Goal: Task Accomplishment & Management: Manage account settings

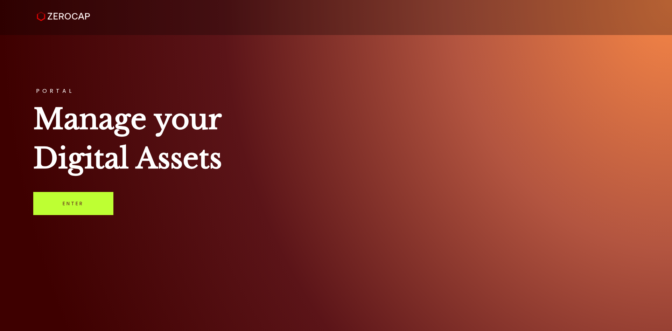
click at [92, 201] on link "Enter" at bounding box center [73, 203] width 80 height 23
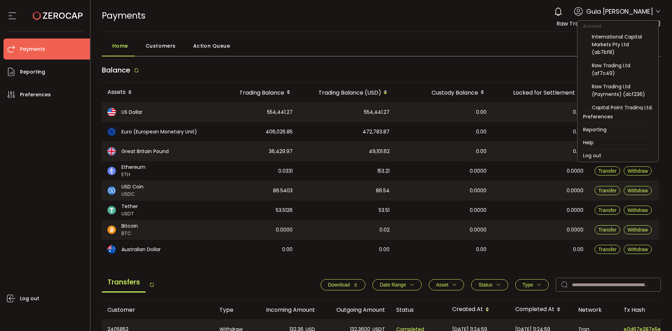
click at [656, 13] on icon at bounding box center [658, 12] width 6 height 6
click at [629, 65] on div "Raw Trading Ltd (af7c49)" at bounding box center [622, 69] width 61 height 15
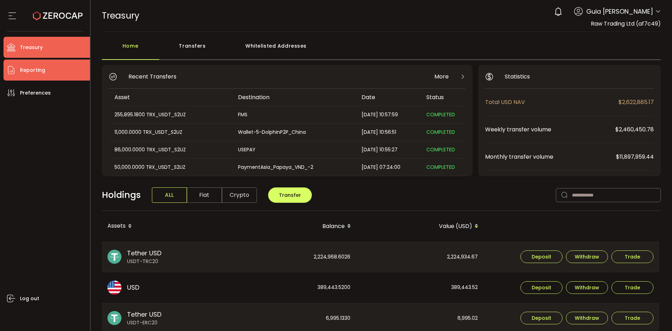
click at [33, 72] on span "Reporting" at bounding box center [32, 70] width 25 height 10
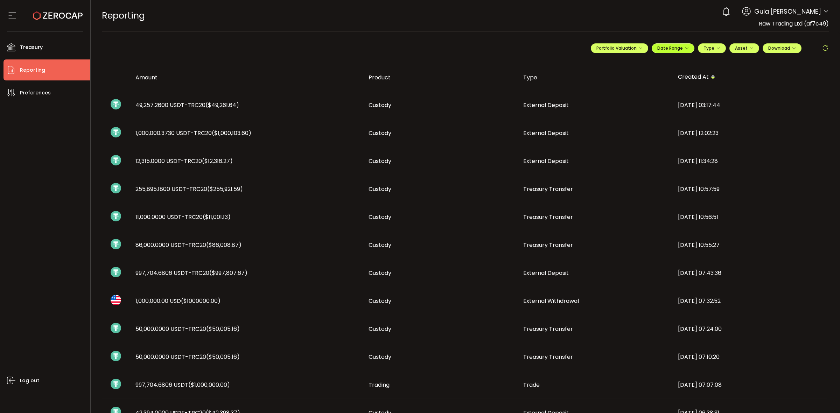
click at [667, 51] on button "Date Range" at bounding box center [672, 48] width 43 height 10
click at [627, 62] on icon at bounding box center [627, 62] width 9 height 7
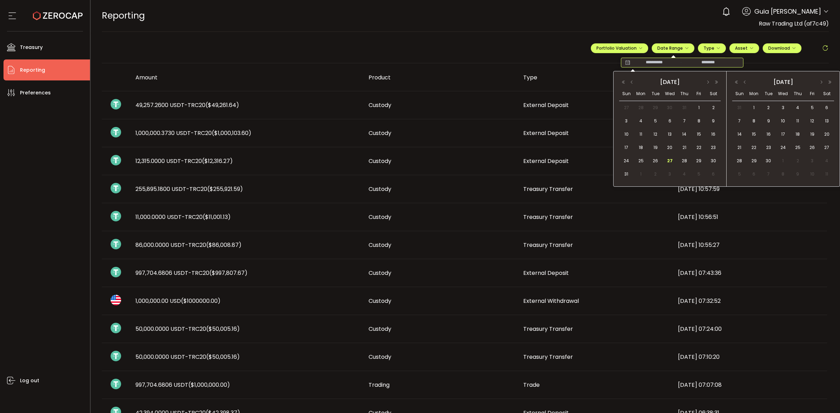
drag, startPoint x: 655, startPoint y: 157, endPoint x: 679, endPoint y: 172, distance: 27.8
click at [657, 157] on span "26" at bounding box center [655, 161] width 8 height 8
click at [654, 160] on span "26" at bounding box center [655, 161] width 8 height 8
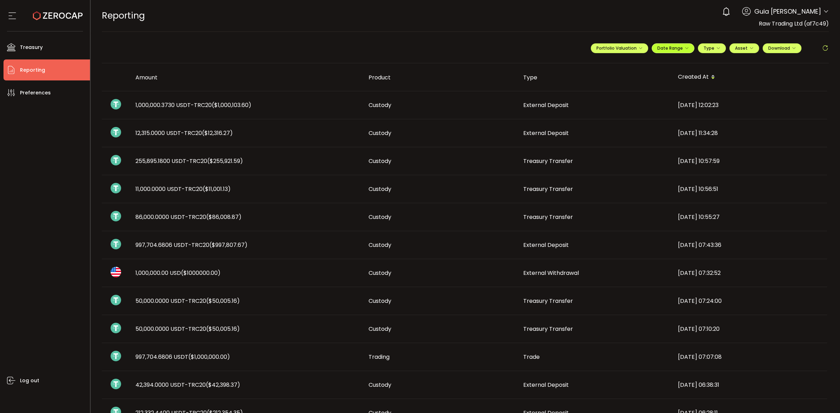
click at [671, 48] on span "Date Range" at bounding box center [672, 48] width 31 height 6
click at [665, 30] on div "REPORTING Buy Power $0.00 USD Reporting Reporting Verify Your Identity 0 Guia C…" at bounding box center [465, 15] width 727 height 31
click at [671, 50] on span "Download" at bounding box center [782, 48] width 28 height 6
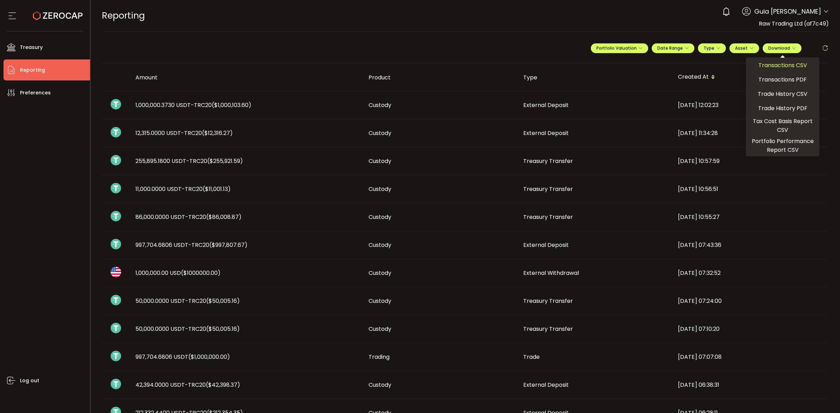
click at [671, 63] on span "Transactions CSV" at bounding box center [782, 65] width 49 height 9
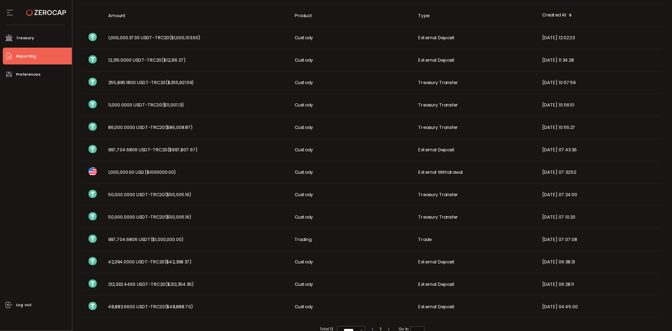
scroll to position [77, 0]
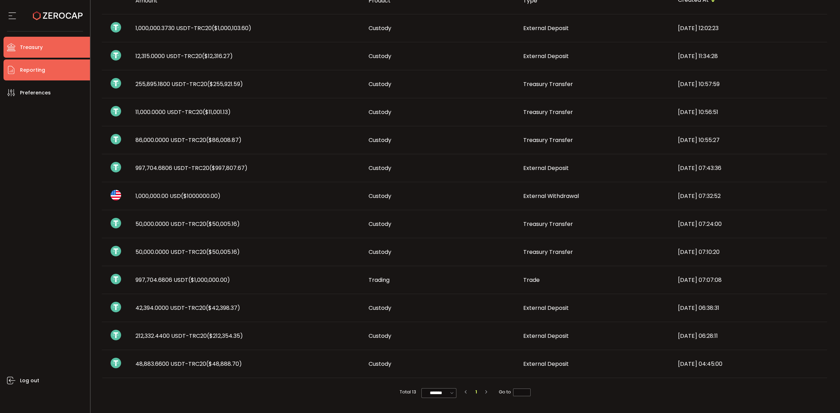
click at [24, 41] on li "Treasury" at bounding box center [46, 47] width 86 height 21
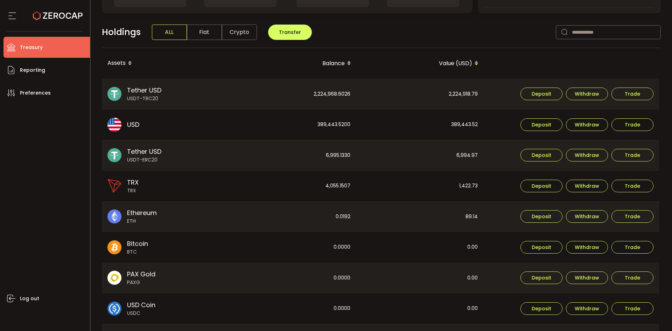
scroll to position [175, 0]
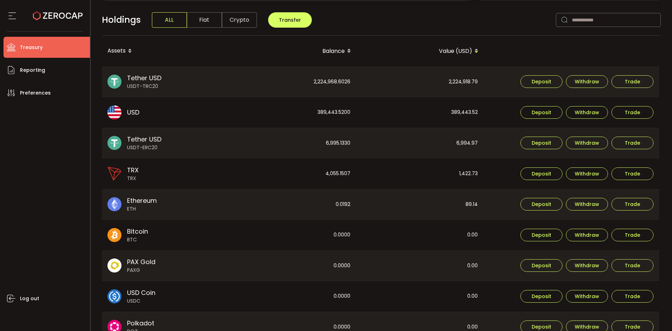
click at [464, 80] on div "2,224,918.79" at bounding box center [420, 82] width 127 height 30
copy div "2,224,918.79"
click at [458, 112] on div "389,443.52" at bounding box center [420, 112] width 127 height 31
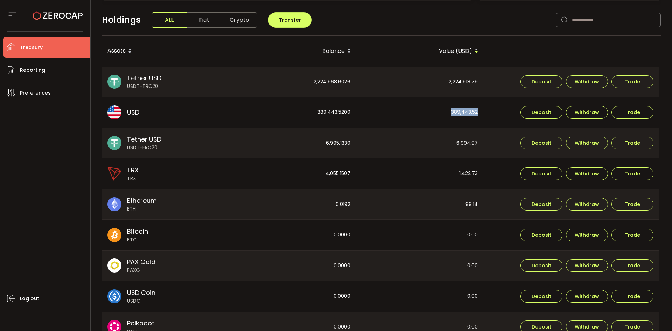
copy div "389,443.52"
click at [469, 144] on div "6,994.97" at bounding box center [420, 143] width 127 height 30
copy div "6,994.97"
click at [466, 173] on div "1,422.73" at bounding box center [420, 173] width 127 height 31
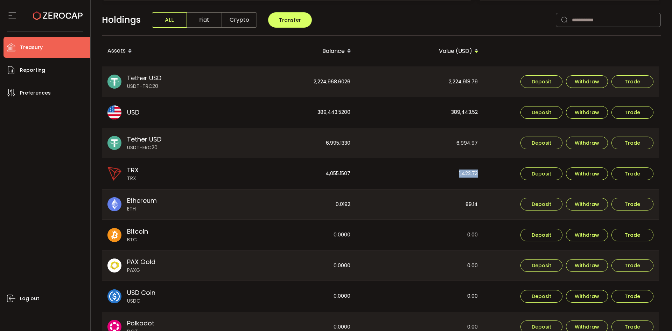
click at [466, 173] on div "1,422.73" at bounding box center [420, 173] width 127 height 31
copy div "1,422.73"
click at [341, 79] on div "2,224,968.6026" at bounding box center [292, 82] width 127 height 30
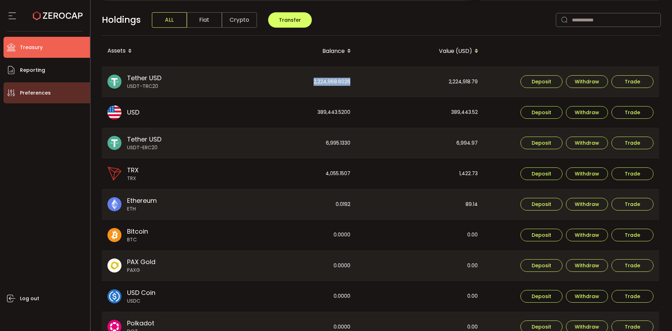
copy div "2,224,968.6026"
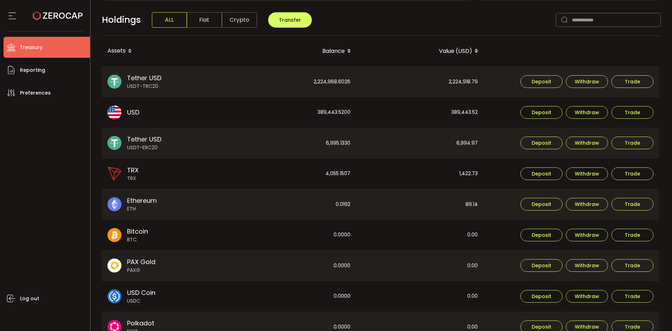
click at [322, 106] on div "389,443.5200" at bounding box center [292, 112] width 127 height 31
click at [327, 110] on div "389,443.5200" at bounding box center [292, 112] width 127 height 31
copy div "389,443.5200"
click at [339, 142] on div "6,995.1330" at bounding box center [292, 143] width 127 height 30
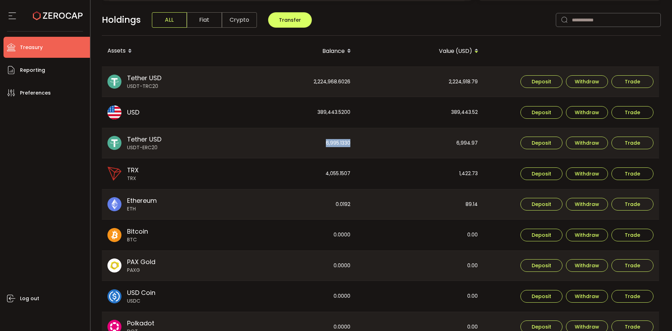
click at [339, 142] on div "6,995.1330" at bounding box center [292, 143] width 127 height 30
copy div "6,995.1330"
click at [339, 174] on div "4,055.1507" at bounding box center [292, 173] width 127 height 31
copy div "4,055.1507"
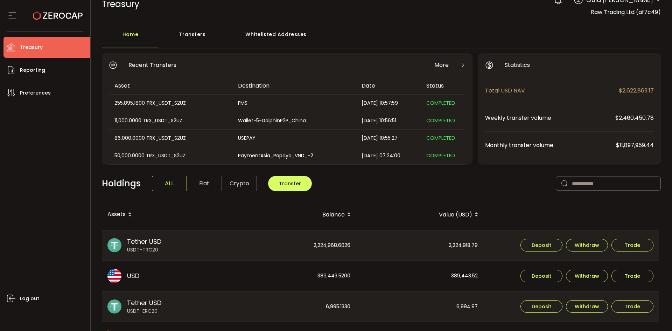
scroll to position [0, 0]
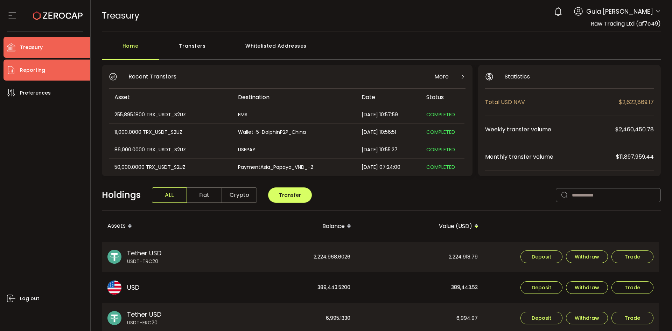
click at [50, 73] on li "Reporting" at bounding box center [46, 69] width 86 height 21
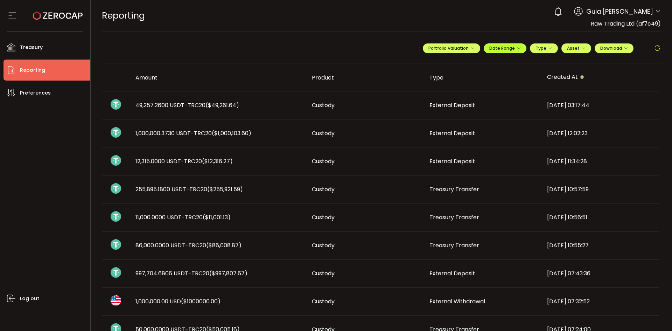
click at [499, 50] on span "Date Range" at bounding box center [504, 48] width 31 height 6
drag, startPoint x: 458, startPoint y: 62, endPoint x: 463, endPoint y: 61, distance: 4.9
click at [459, 62] on div "-" at bounding box center [513, 63] width 122 height 10
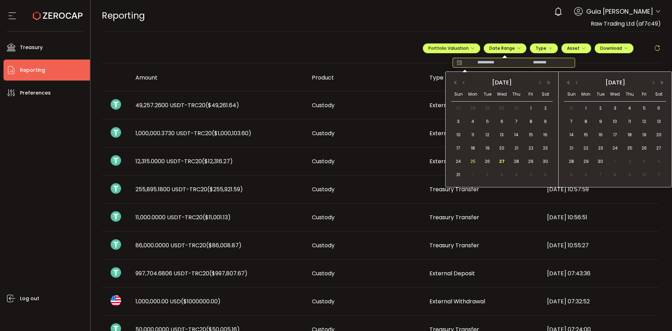
click at [473, 159] on span "25" at bounding box center [473, 161] width 8 height 8
click at [487, 161] on span "26" at bounding box center [487, 161] width 8 height 8
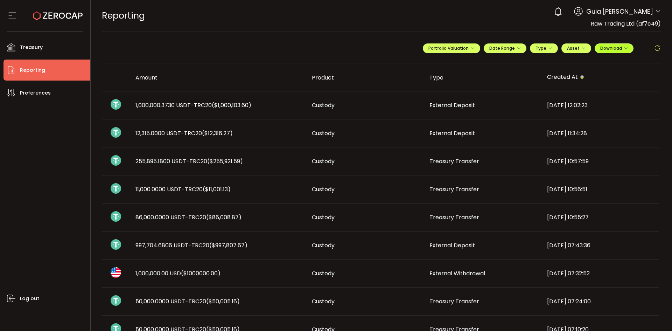
click at [621, 47] on span "Download" at bounding box center [614, 48] width 28 height 6
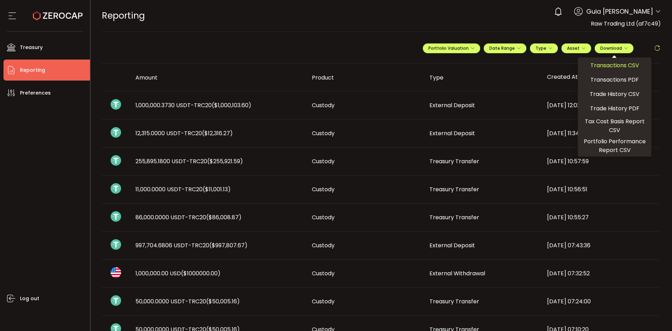
click at [610, 61] on span "Transactions CSV" at bounding box center [614, 65] width 49 height 9
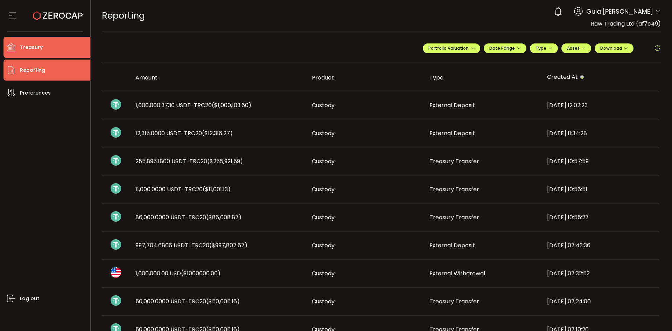
click at [22, 49] on span "Treasury" at bounding box center [31, 47] width 23 height 10
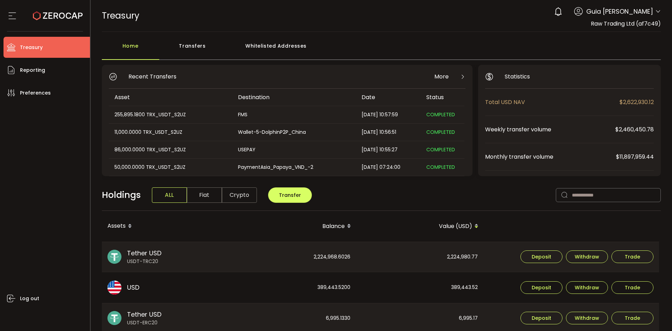
scroll to position [35, 0]
click at [176, 150] on div "50,000.0000 TRX_USDT_S2UZ" at bounding box center [170, 150] width 123 height 8
click at [228, 151] on div "50,000.0000 TRX_USDT_S2UZ" at bounding box center [170, 150] width 123 height 8
click at [269, 147] on div "VND_Papaya" at bounding box center [293, 150] width 123 height 8
click at [289, 135] on div "PaymentAsia_Papaya_VND_-2" at bounding box center [293, 132] width 123 height 8
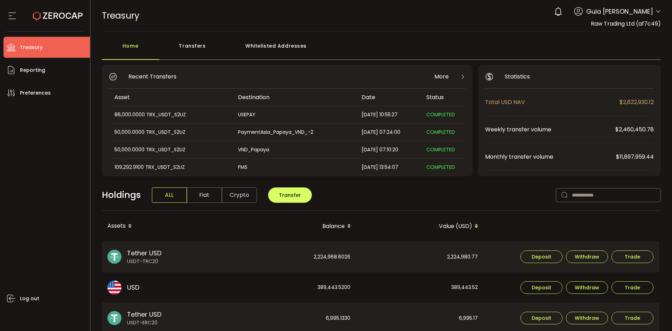
click at [324, 136] on div "PaymentAsia_Papaya_VND_-2" at bounding box center [293, 132] width 123 height 8
click at [349, 130] on div "PaymentAsia_Papaya_VND_-2" at bounding box center [293, 132] width 123 height 8
click at [382, 133] on div "2025-08-26 07:24:00" at bounding box center [388, 132] width 65 height 8
click at [126, 130] on div "50,000.0000 TRX_USDT_S2UZ" at bounding box center [170, 132] width 123 height 8
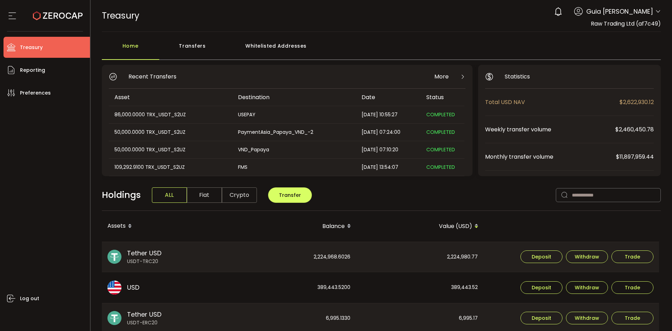
drag, startPoint x: 22, startPoint y: 189, endPoint x: 68, endPoint y: 207, distance: 49.2
click at [22, 189] on div "Log out" at bounding box center [46, 214] width 86 height 222
click at [51, 186] on div "Log out" at bounding box center [46, 214] width 86 height 222
click at [220, 134] on div "50,000.0000 TRX_USDT_S2UZ" at bounding box center [170, 132] width 123 height 8
click at [386, 134] on div "2025-08-26 07:24:00" at bounding box center [388, 132] width 65 height 8
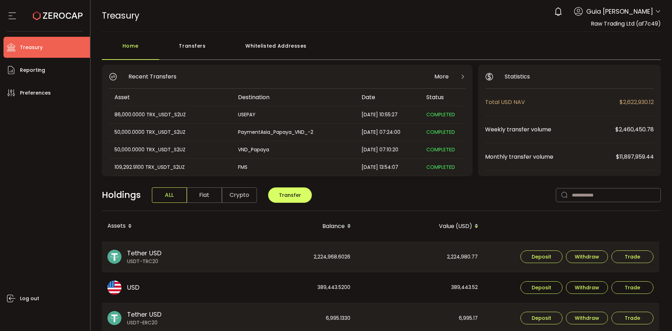
click at [129, 131] on div "50,000.0000 TRX_USDT_S2UZ" at bounding box center [170, 132] width 123 height 8
click at [416, 136] on td "2025-08-26 07:24:00" at bounding box center [388, 132] width 65 height 17
click at [36, 69] on span "Reporting" at bounding box center [32, 70] width 25 height 10
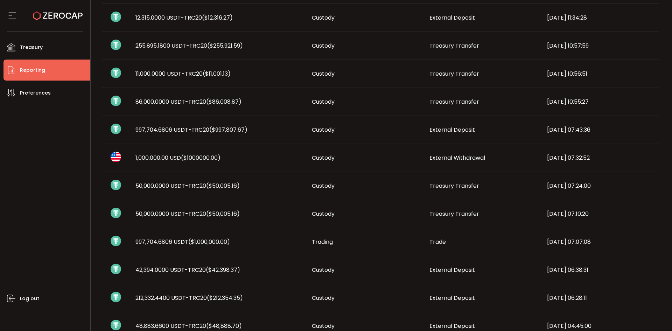
scroll to position [175, 0]
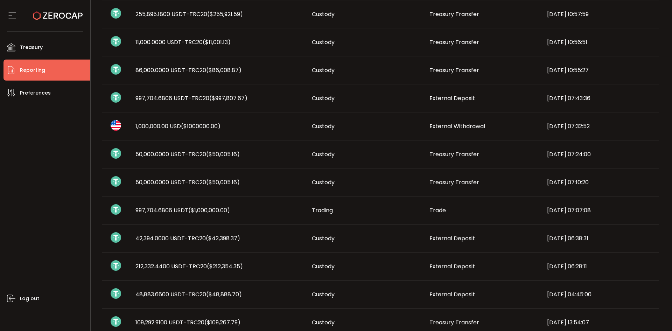
click at [202, 171] on td "50,000.0000 USDT-TRC20 ($50,005.16)" at bounding box center [218, 182] width 176 height 28
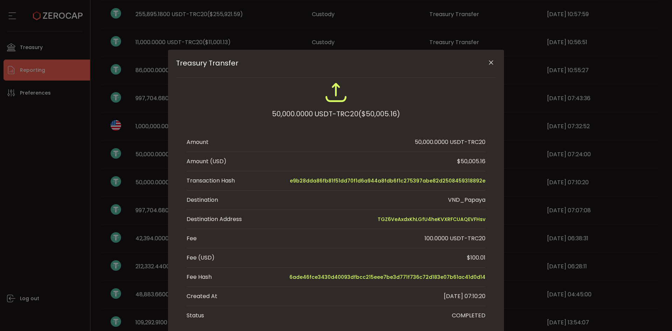
click at [152, 180] on div "Treasury Transfer 50,000.0000 USDT-TRC20 ($50,005.16) Amount 50,000.0000 USDT-T…" at bounding box center [336, 165] width 672 height 331
click at [151, 189] on div "Treasury Transfer 50,000.0000 USDT-TRC20 ($50,005.16) Amount 50,000.0000 USDT-T…" at bounding box center [336, 165] width 672 height 331
click at [147, 206] on div "Treasury Transfer 50,000.0000 USDT-TRC20 ($50,005.16) Amount 50,000.0000 USDT-T…" at bounding box center [336, 165] width 672 height 331
click at [135, 177] on div "Treasury Transfer 50,000.0000 USDT-TRC20 ($50,005.16) Amount 50,000.0000 USDT-T…" at bounding box center [336, 165] width 672 height 331
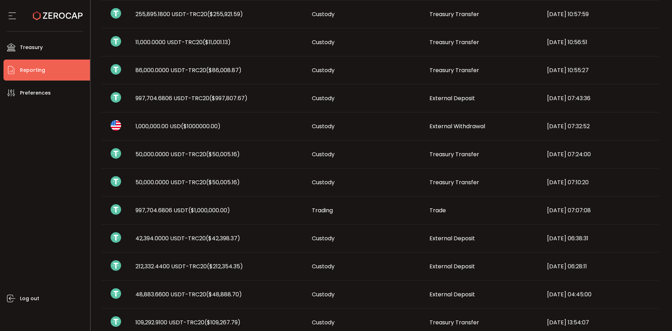
click at [156, 155] on span "50,000.0000 USDT-TRC20 ($50,005.16)" at bounding box center [187, 154] width 104 height 8
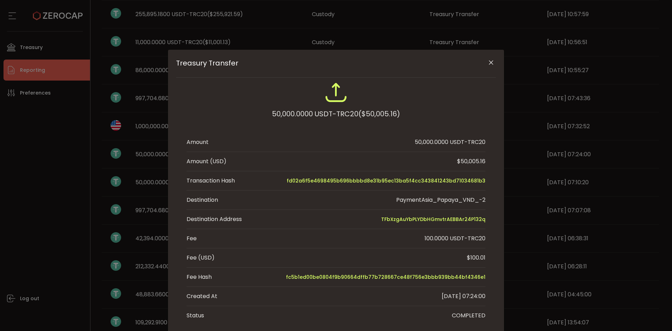
drag, startPoint x: 393, startPoint y: 198, endPoint x: 488, endPoint y: 203, distance: 95.3
click at [488, 203] on div "50,000.0000 USDT-TRC20 ($50,005.16) Amount 50,000.0000 USDT-TRC20 Amount (USD) …" at bounding box center [336, 203] width 320 height 244
copy div "PaymentAsia_Papaya_VND_-2"
click at [459, 219] on span "TFbXzgAuYbPLYDbHGmvtrAEBBAr24P132q" at bounding box center [433, 219] width 104 height 8
drag, startPoint x: 380, startPoint y: 223, endPoint x: 487, endPoint y: 223, distance: 107.4
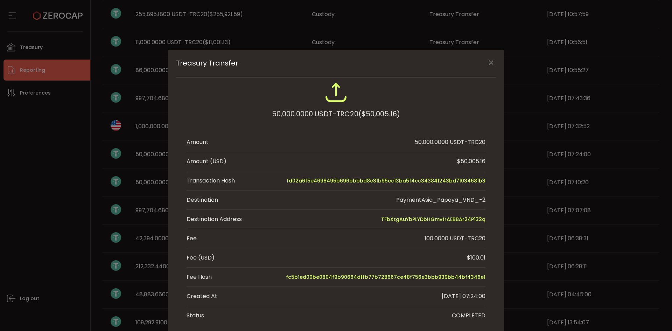
click at [487, 223] on div "50,000.0000 USDT-TRC20 ($50,005.16) Amount 50,000.0000 USDT-TRC20 Amount (USD) …" at bounding box center [336, 203] width 320 height 244
copy span "TFbXzgAuYbPLYDbHGmvtrAEBBAr24P132q"
click at [57, 160] on div "Treasury Transfer 50,000.0000 USDT-TRC20 ($50,005.16) Amount 50,000.0000 USDT-T…" at bounding box center [336, 165] width 672 height 331
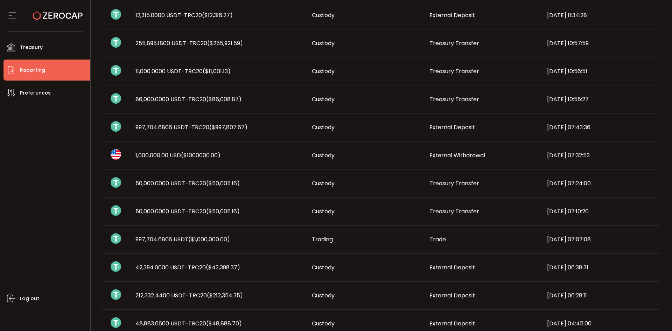
scroll to position [146, 0]
click at [155, 239] on span "997,704.6806 USDT ($1,000,000.00)" at bounding box center [182, 239] width 94 height 8
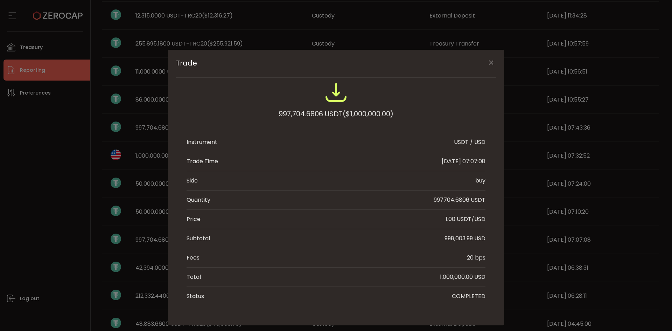
scroll to position [12, 0]
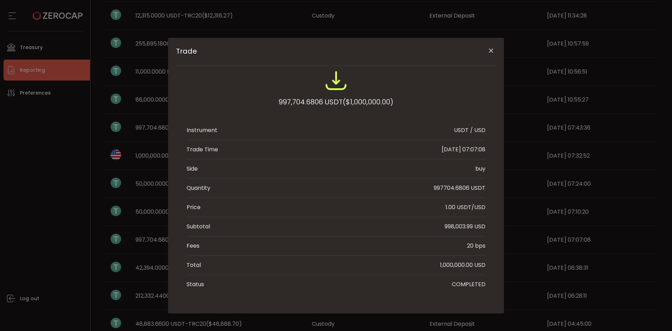
click at [47, 204] on div "Trade 997,704.6806 USDT ($1,000,000.00) Instrument USDT / USD Trade Time 2025-0…" at bounding box center [336, 165] width 672 height 331
click at [488, 48] on icon "Close" at bounding box center [490, 50] width 7 height 7
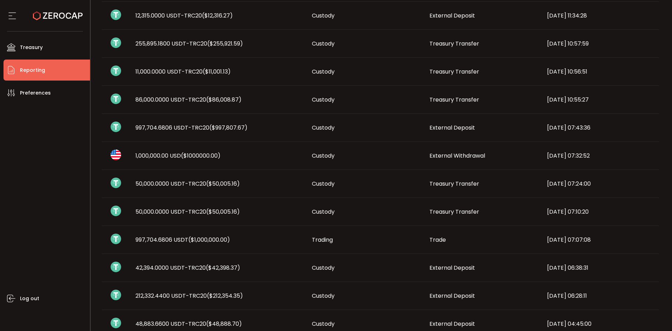
scroll to position [111, 0]
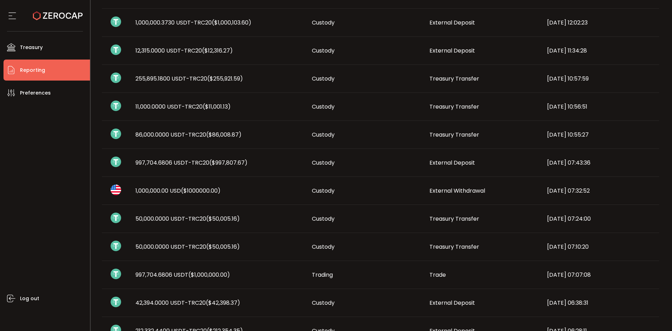
click at [195, 162] on span "997,704.6806 USDT-TRC20 ($997,807.67)" at bounding box center [191, 162] width 112 height 8
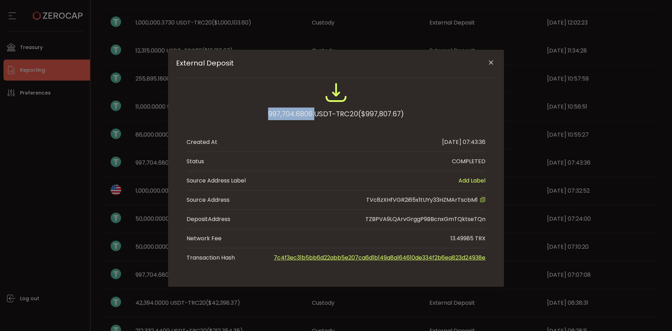
drag, startPoint x: 266, startPoint y: 113, endPoint x: 313, endPoint y: 116, distance: 47.3
click at [313, 116] on div "997,704.6806 USDT-TRC20 ($997,807.67)" at bounding box center [336, 113] width 136 height 13
click at [374, 115] on span "($997,807.67)" at bounding box center [381, 113] width 46 height 13
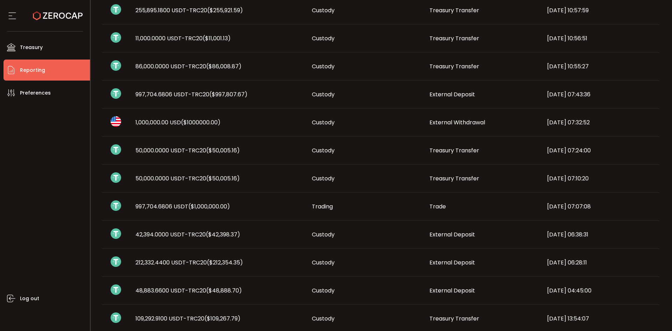
scroll to position [111, 0]
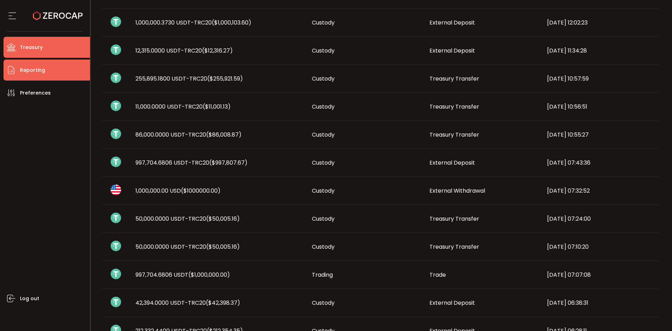
click at [30, 51] on span "Treasury" at bounding box center [31, 47] width 23 height 10
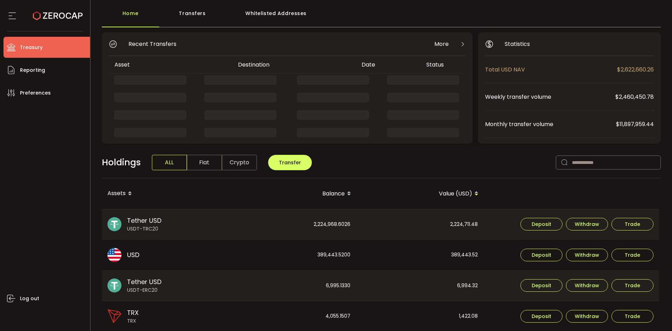
scroll to position [175, 0]
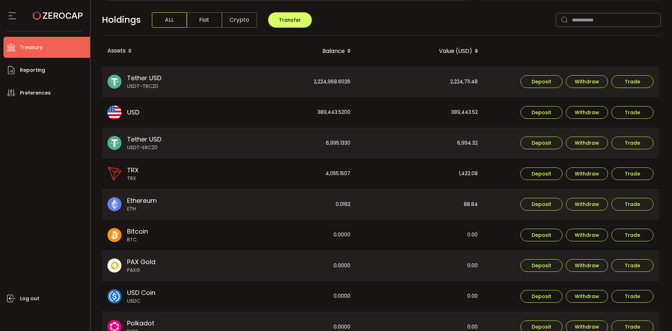
click at [453, 82] on div "2,224,711.48" at bounding box center [420, 82] width 127 height 30
click at [474, 143] on div "6,994.32" at bounding box center [420, 143] width 127 height 30
click at [465, 175] on div "1,422.08" at bounding box center [420, 173] width 127 height 31
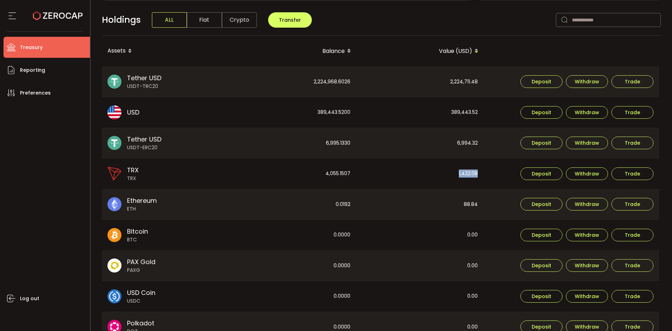
click at [465, 175] on div "1,422.08" at bounding box center [420, 173] width 127 height 31
click at [479, 203] on div "88.84" at bounding box center [420, 204] width 127 height 30
click at [474, 203] on div "88.84" at bounding box center [420, 204] width 127 height 30
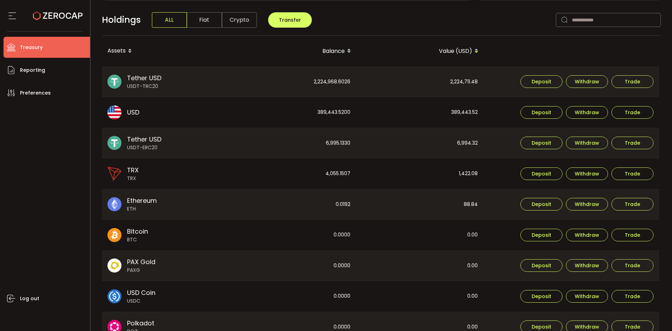
click at [461, 111] on div "389,443.52" at bounding box center [420, 112] width 127 height 31
click at [399, 135] on div "6,994.32" at bounding box center [420, 143] width 127 height 30
drag, startPoint x: 324, startPoint y: 84, endPoint x: 327, endPoint y: 81, distance: 4.7
click at [326, 82] on div "2,224,968.6026" at bounding box center [292, 82] width 127 height 30
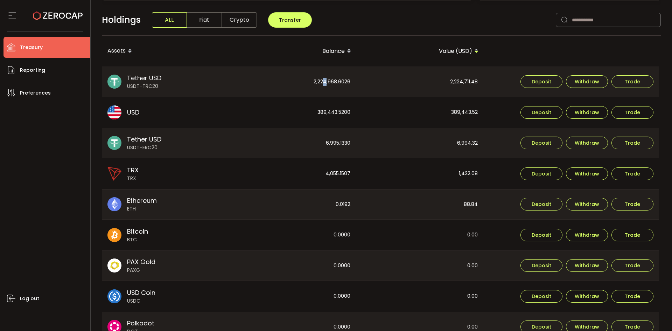
click at [327, 81] on div "2,224,968.6026" at bounding box center [292, 82] width 127 height 30
click at [329, 103] on div "389,443.5200" at bounding box center [292, 112] width 127 height 31
click at [332, 109] on div "389,443.5200" at bounding box center [292, 112] width 127 height 31
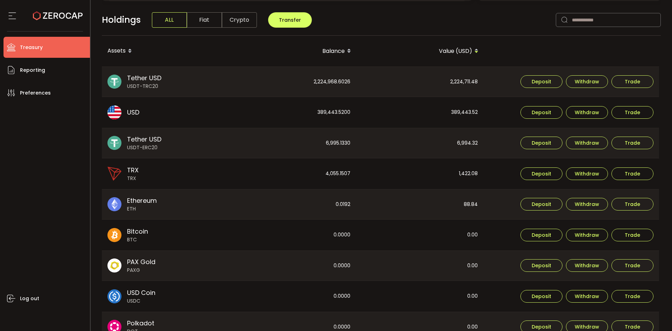
click at [340, 141] on div "6,995.1330" at bounding box center [292, 143] width 127 height 30
click at [325, 78] on div "2,224,968.6026" at bounding box center [292, 82] width 127 height 30
click at [337, 113] on div "389,443.5200" at bounding box center [292, 112] width 127 height 31
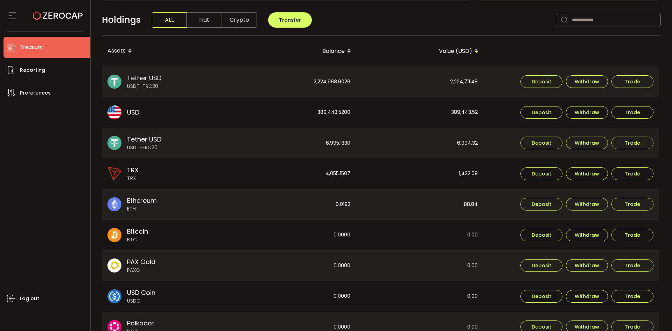
click at [329, 142] on div "6,995.1330" at bounding box center [292, 143] width 127 height 30
click at [346, 170] on div "4,055.1507" at bounding box center [292, 173] width 127 height 31
click at [348, 203] on div "0.0192" at bounding box center [292, 204] width 127 height 30
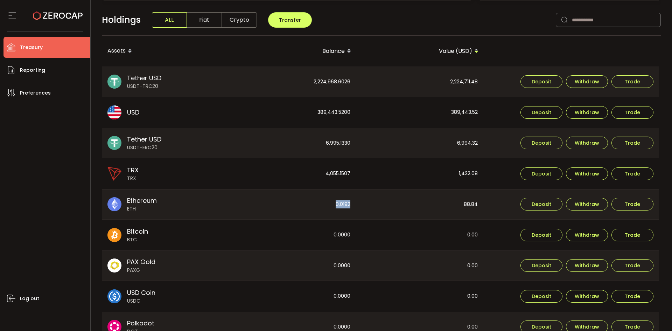
click at [348, 203] on div "0.0192" at bounding box center [292, 204] width 127 height 30
click at [37, 71] on span "Reporting" at bounding box center [32, 70] width 25 height 10
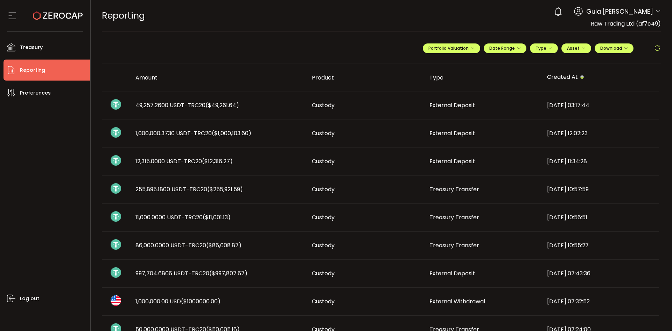
click at [638, 26] on span "Raw Trading Ltd (af7c49)" at bounding box center [626, 24] width 70 height 8
click at [488, 17] on div "REPORTING Buy Power $0.00 USD Reporting Reporting Verify Your Identity 0 Guia C…" at bounding box center [381, 15] width 559 height 31
click at [507, 45] on span "Date Range" at bounding box center [504, 48] width 31 height 6
click at [453, 67] on div "-" at bounding box center [513, 63] width 122 height 10
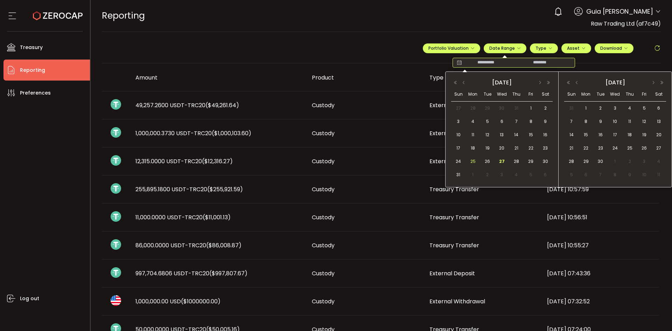
click at [478, 160] on div "25" at bounding box center [472, 161] width 14 height 10
click at [491, 161] on span "26" at bounding box center [487, 161] width 8 height 8
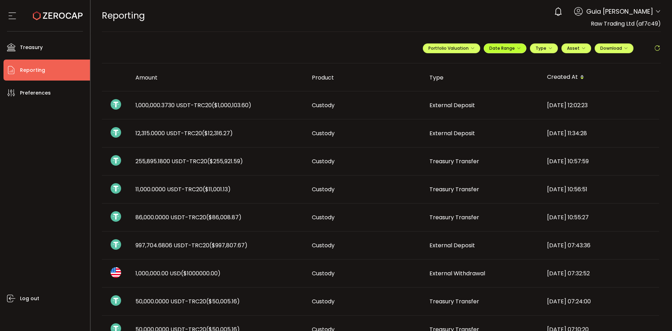
click at [496, 49] on span "Date Range" at bounding box center [504, 48] width 31 height 6
drag, startPoint x: 453, startPoint y: 62, endPoint x: 458, endPoint y: 63, distance: 4.8
click at [455, 62] on icon at bounding box center [459, 62] width 9 height 7
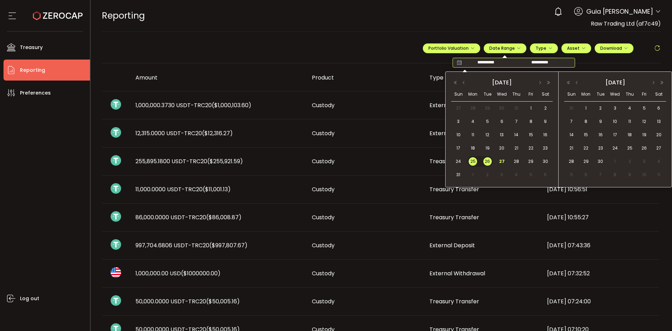
click at [471, 161] on span "25" at bounding box center [473, 161] width 8 height 8
click at [500, 163] on span "27" at bounding box center [502, 161] width 8 height 8
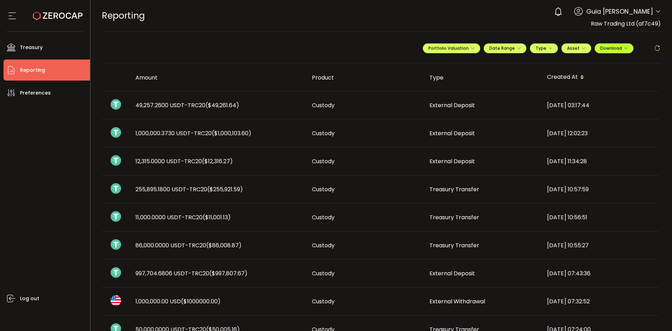
click at [617, 51] on button "Download" at bounding box center [613, 48] width 39 height 10
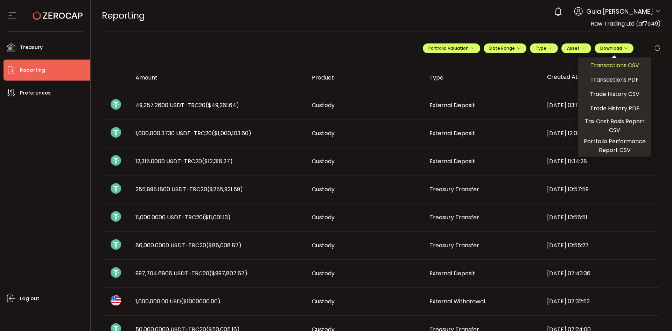
click at [609, 65] on span "Transactions CSV" at bounding box center [614, 65] width 49 height 9
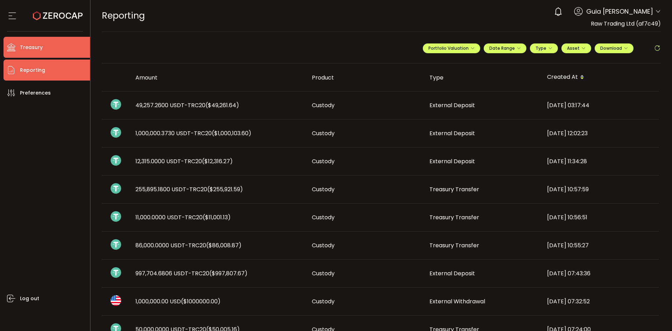
click at [24, 44] on span "Treasury" at bounding box center [31, 47] width 23 height 10
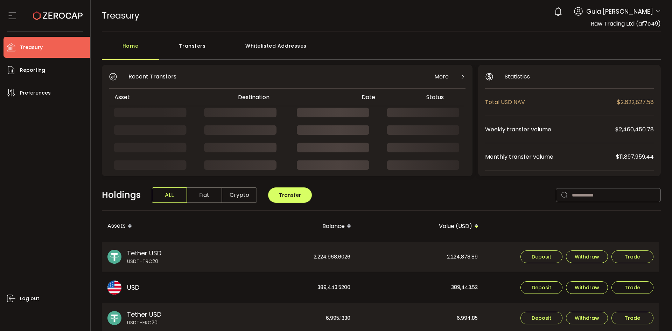
click at [452, 76] on div "More" at bounding box center [449, 76] width 31 height 9
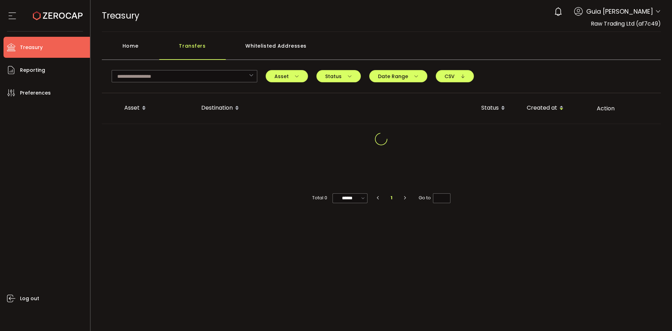
click at [124, 44] on div "Home" at bounding box center [130, 49] width 57 height 21
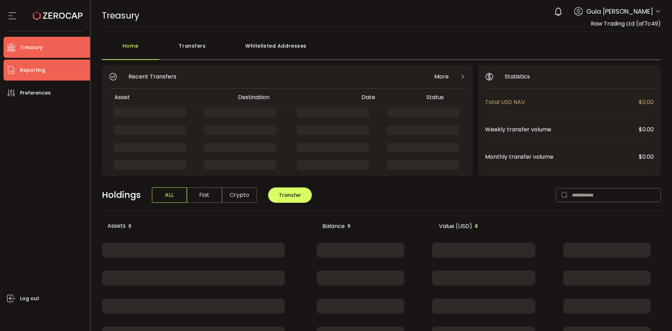
click at [26, 69] on span "Reporting" at bounding box center [32, 70] width 25 height 10
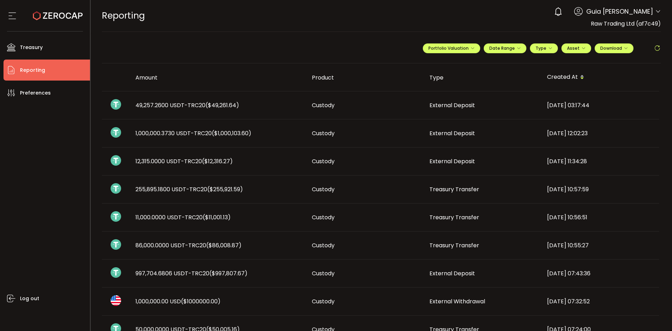
click at [228, 128] on td "1,000,000.3730 USDT-TRC20 ($1,000,103.60)" at bounding box center [218, 133] width 176 height 28
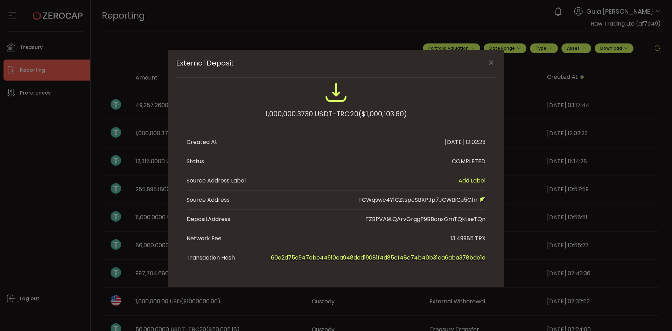
click at [39, 202] on div "External Deposit 1,000,000.3730 USDT-TRC20 ($1,000,103.60) Created At 2025-08-2…" at bounding box center [336, 165] width 672 height 331
click at [39, 175] on div "External Deposit 1,000,000.3730 USDT-TRC20 ($1,000,103.60) Created At 2025-08-2…" at bounding box center [336, 165] width 672 height 331
click at [490, 62] on icon "Close" at bounding box center [490, 62] width 7 height 7
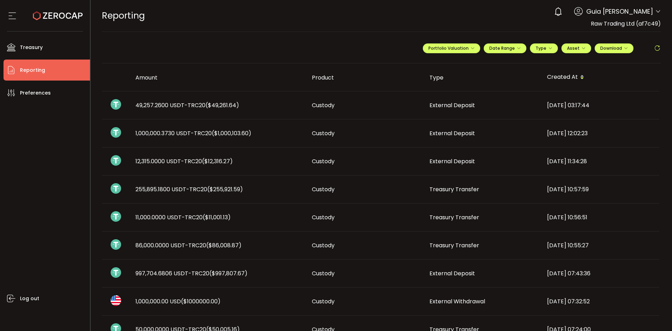
click at [652, 11] on div "0 Guia Camille Valderama Account International Capital Markets Pty Ltd (ab7bf8)…" at bounding box center [605, 11] width 110 height 15
click at [184, 130] on span "1,000,000.3730 USDT-TRC20 ($1,000,103.60)" at bounding box center [193, 133] width 116 height 8
click at [651, 15] on div "0 Guia Camille Valderama" at bounding box center [605, 11] width 110 height 15
click at [655, 10] on icon at bounding box center [658, 12] width 6 height 6
click at [200, 133] on span "1,000,000.3730 USDT-TRC20 ($1,000,103.60)" at bounding box center [193, 133] width 116 height 8
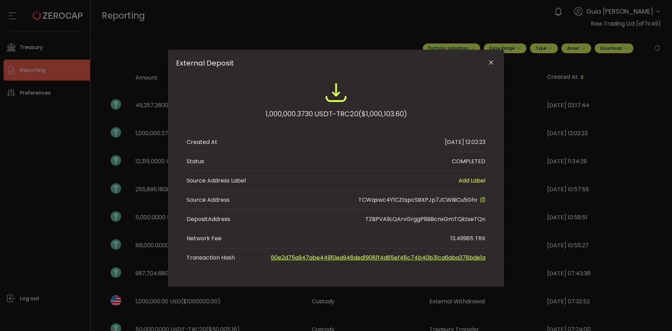
click at [649, 15] on div "External Deposit 1,000,000.3730 USDT-TRC20 ($1,000,103.60) Created At 2025-08-2…" at bounding box center [336, 165] width 672 height 331
click at [655, 11] on div "External Deposit 1,000,000.3730 USDT-TRC20 ($1,000,103.60) Created At 2025-08-2…" at bounding box center [336, 165] width 672 height 331
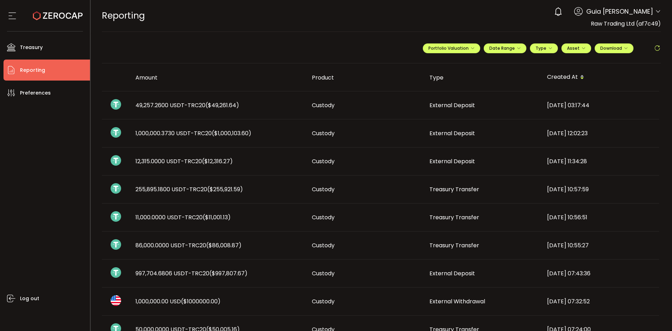
click at [656, 11] on icon at bounding box center [658, 12] width 6 height 6
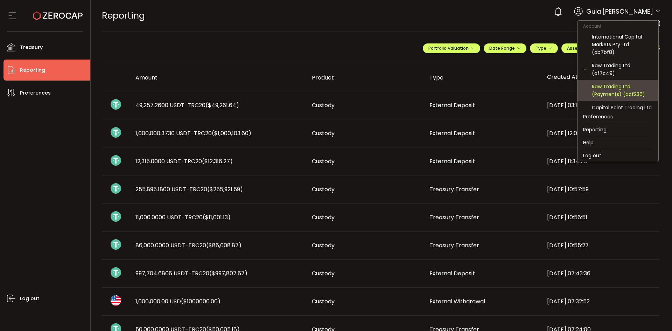
scroll to position [35, 0]
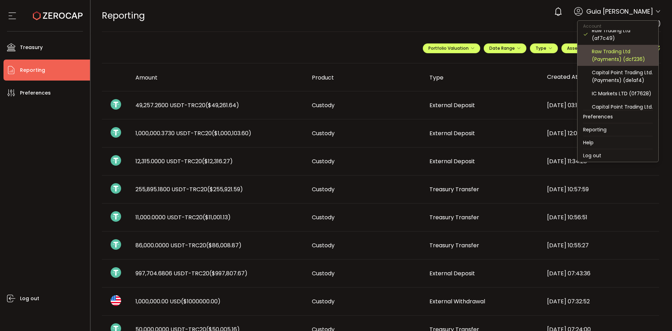
click at [632, 58] on div "Raw Trading Ltd (Payments) (dcf236)" at bounding box center [622, 55] width 61 height 15
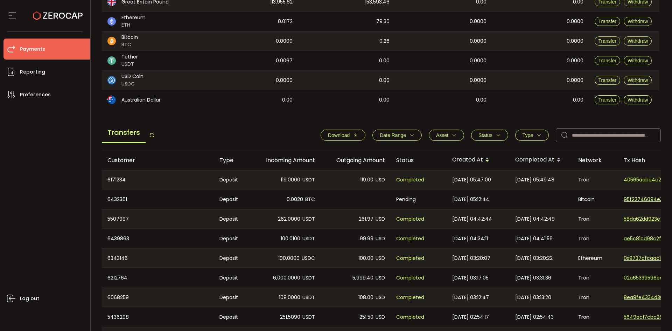
scroll to position [77, 0]
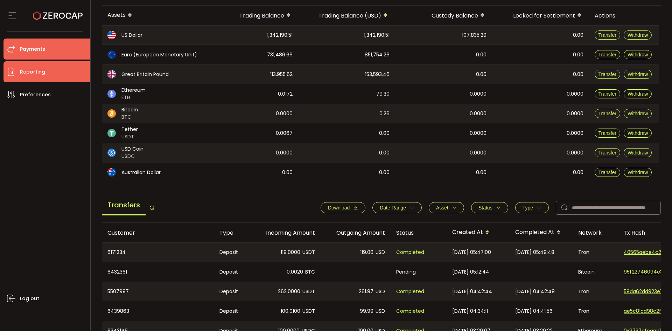
click at [43, 71] on span "Reporting" at bounding box center [32, 72] width 25 height 10
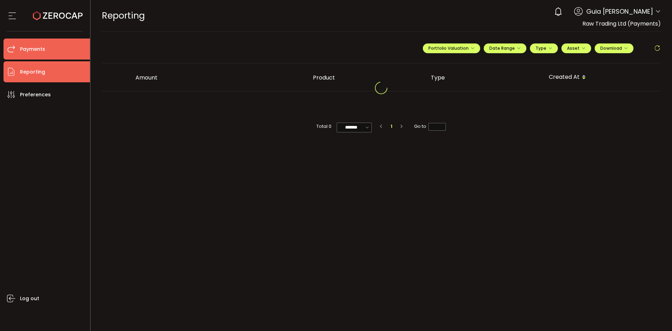
click at [27, 51] on span "Payments" at bounding box center [32, 49] width 25 height 10
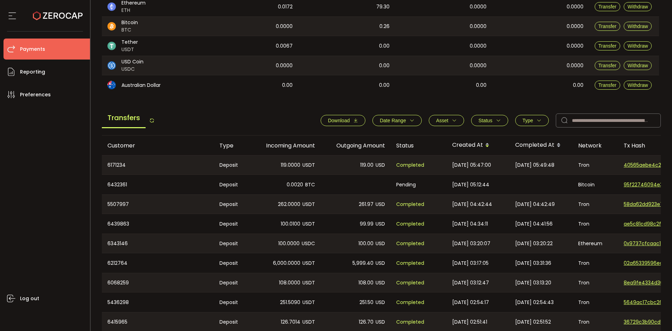
scroll to position [217, 0]
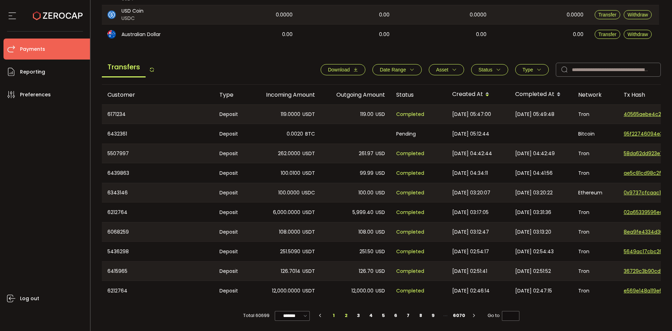
click at [350, 317] on li "2" at bounding box center [346, 315] width 13 height 10
type input "*"
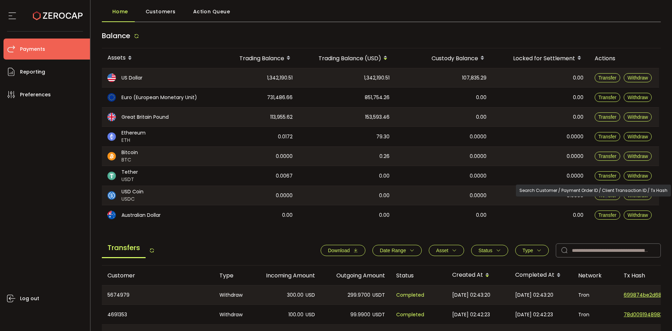
scroll to position [0, 0]
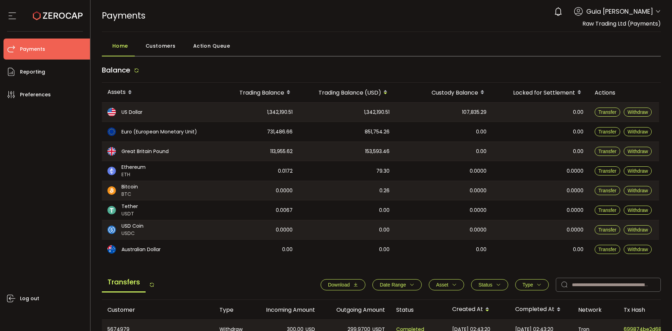
click at [649, 10] on span "Guia Camille Valderama" at bounding box center [619, 11] width 67 height 9
click at [652, 11] on div "0 Guia Camille Valderama Account International Capital Markets Pty Ltd (ab7bf8)…" at bounding box center [605, 11] width 110 height 15
click at [650, 14] on span "Guia Camille Valderama" at bounding box center [619, 11] width 67 height 9
click at [658, 12] on icon at bounding box center [658, 12] width 6 height 6
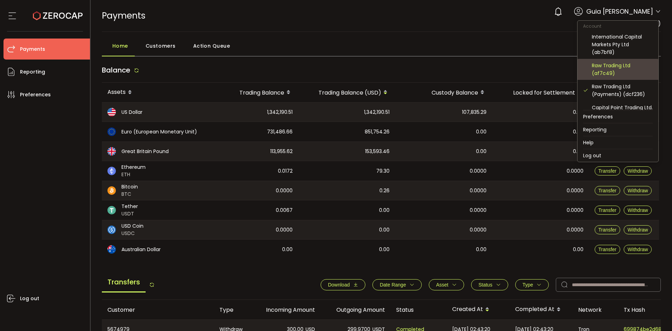
click at [626, 68] on div "Raw Trading Ltd (af7c49)" at bounding box center [622, 69] width 61 height 15
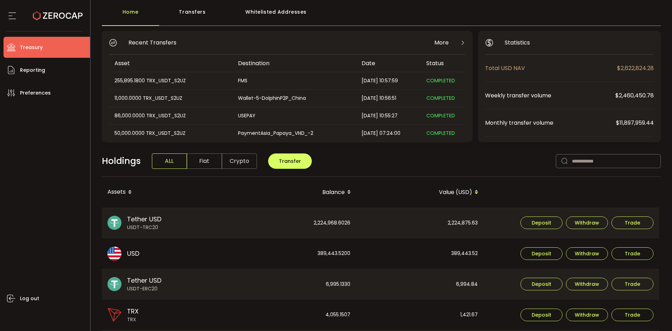
scroll to position [105, 0]
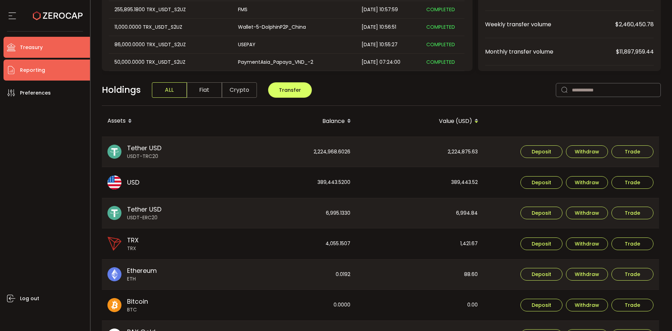
click at [27, 78] on li "Reporting" at bounding box center [46, 69] width 86 height 21
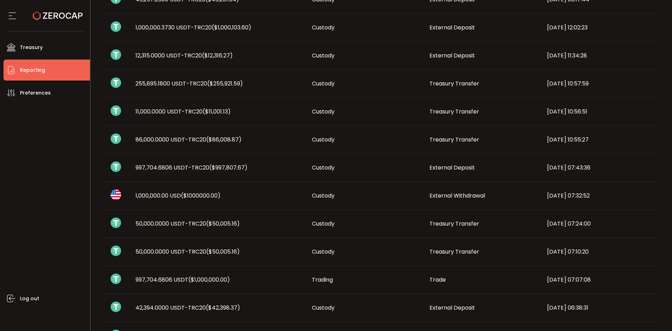
scroll to position [140, 0]
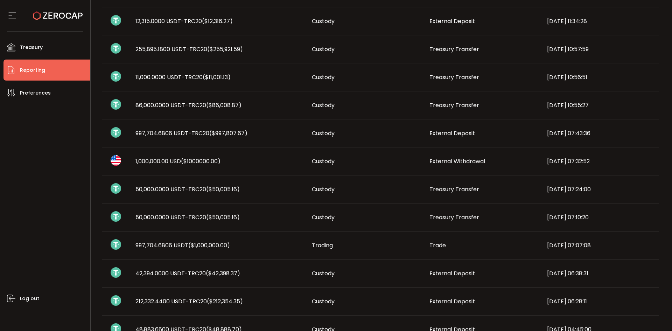
click at [160, 134] on span "997,704.6806 USDT-TRC20 ($997,807.67)" at bounding box center [191, 133] width 112 height 8
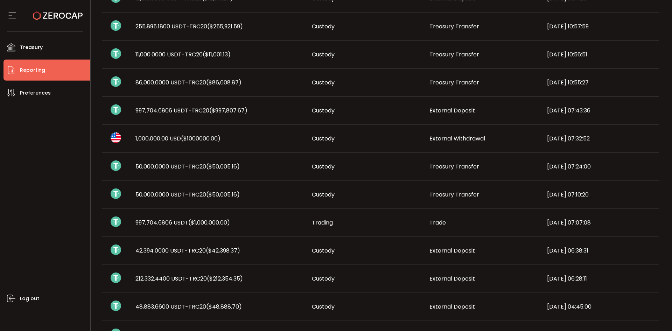
scroll to position [175, 0]
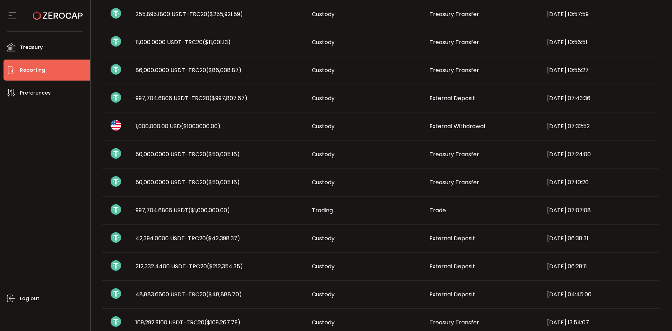
click at [224, 100] on span "($997,807.67)" at bounding box center [228, 98] width 38 height 8
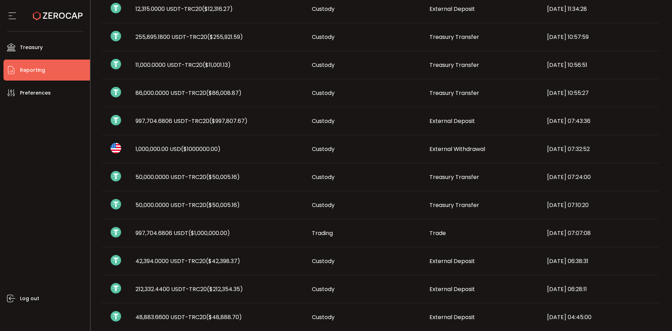
scroll to position [140, 0]
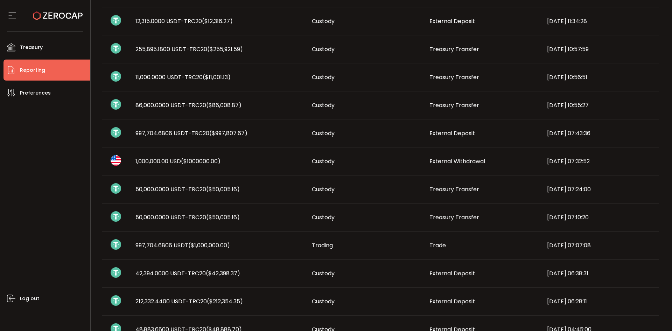
click at [193, 236] on td "997,704.6806 USDT ($1,000,000.00)" at bounding box center [218, 245] width 176 height 28
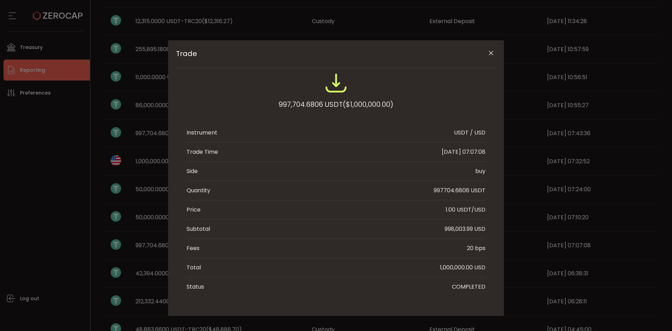
scroll to position [12, 0]
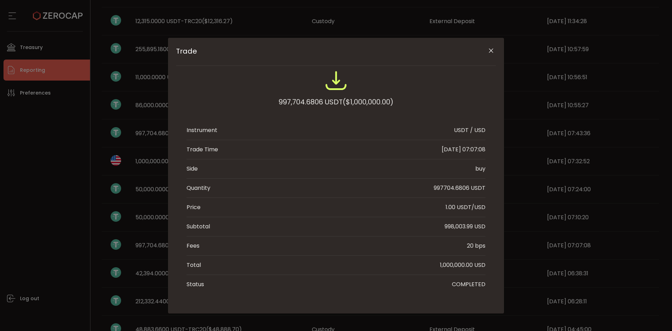
click at [455, 229] on div "998,003.99 USD" at bounding box center [464, 226] width 41 height 8
click at [456, 267] on div "1,000,000.00 USD" at bounding box center [462, 265] width 45 height 8
click at [60, 172] on div "Trade 997,704.6806 USDT ($1,000,000.00) Instrument USDT / USD Trade Time 2025-0…" at bounding box center [336, 165] width 672 height 331
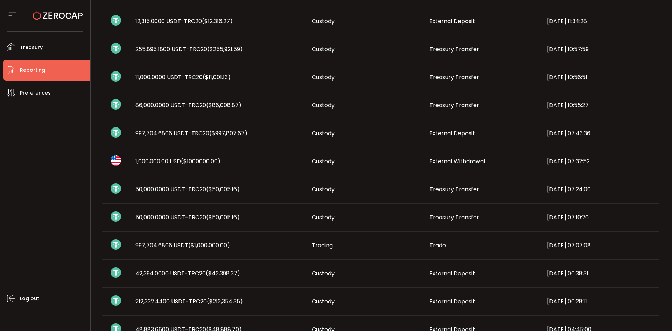
click at [172, 134] on span "997,704.6806 USDT-TRC20 ($997,807.67)" at bounding box center [191, 133] width 112 height 8
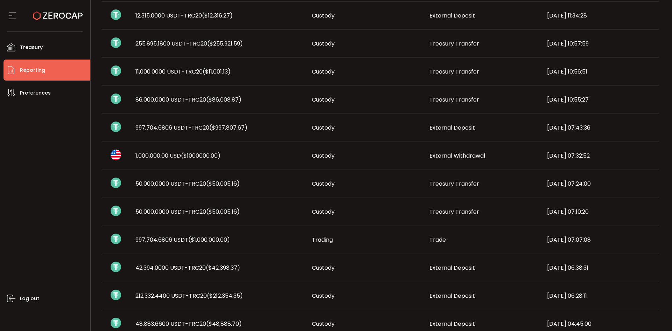
scroll to position [111, 0]
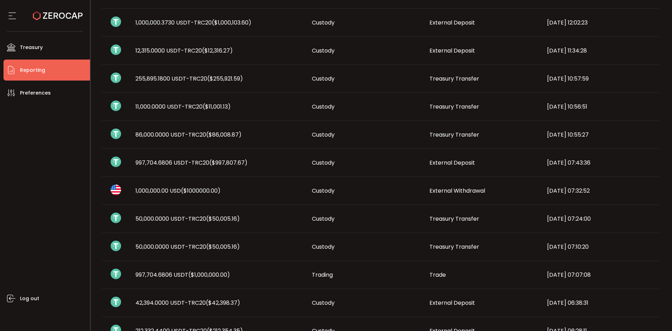
click at [174, 193] on span "1,000,000.00 USD ($1000000.00)" at bounding box center [177, 190] width 85 height 8
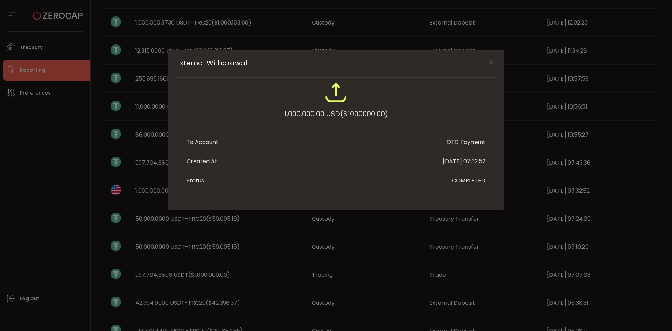
click at [61, 196] on div "External Withdrawal 1,000,000.00 USD ($1000000.00) To Account OTC Payment Creat…" at bounding box center [336, 165] width 672 height 331
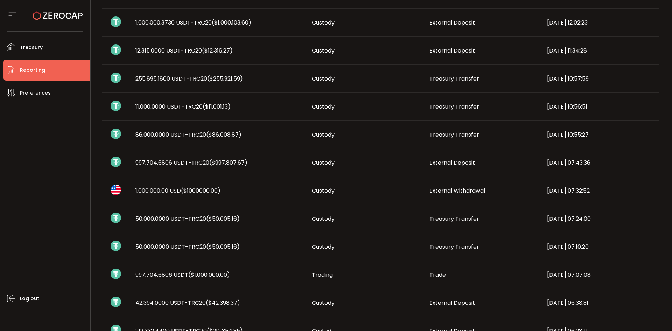
click at [172, 160] on span "997,704.6806 USDT-TRC20 ($997,807.67)" at bounding box center [191, 162] width 112 height 8
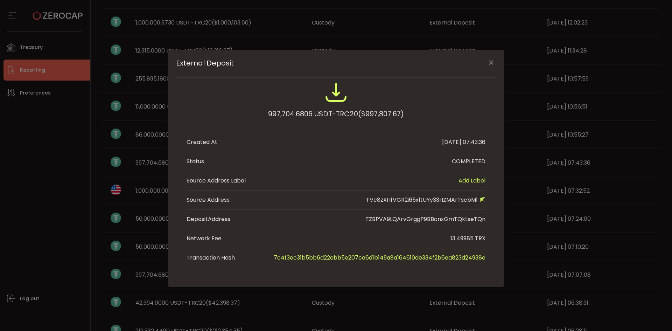
click at [148, 184] on div "External Deposit 997,704.6806 USDT-TRC20 ($997,807.67) Created At 2025-08-26 07…" at bounding box center [336, 165] width 672 height 331
click at [151, 193] on div "External Deposit 997,704.6806 USDT-TRC20 ($997,807.67) Created At 2025-08-26 07…" at bounding box center [336, 165] width 672 height 331
click at [149, 192] on div "External Deposit 997,704.6806 USDT-TRC20 ($997,807.67) Created At 2025-08-26 07…" at bounding box center [336, 165] width 672 height 331
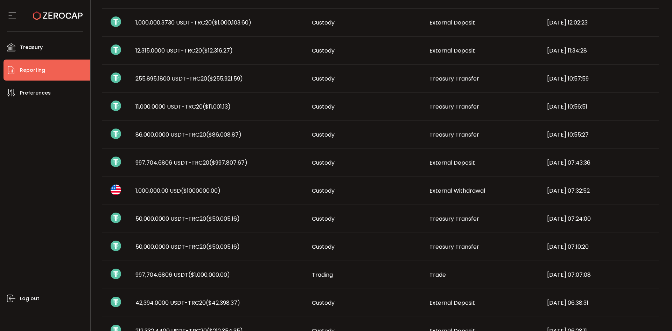
click at [168, 155] on td "997,704.6806 USDT-TRC20 ($997,807.67)" at bounding box center [218, 163] width 176 height 28
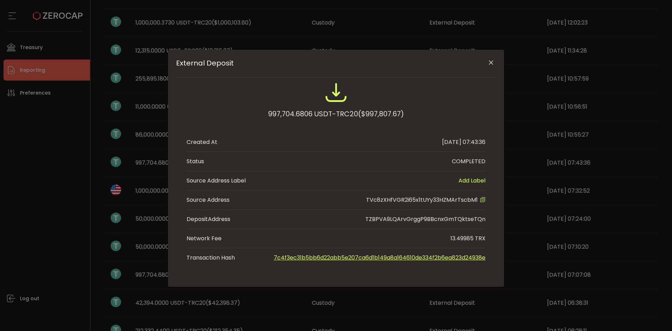
click at [144, 159] on div "External Deposit 997,704.6806 USDT-TRC20 ($997,807.67) Created At 2025-08-26 07…" at bounding box center [336, 165] width 672 height 331
click at [146, 161] on div "External Deposit 997,704.6806 USDT-TRC20 ($997,807.67) Created At 2025-08-26 07…" at bounding box center [336, 165] width 672 height 331
drag, startPoint x: 266, startPoint y: 111, endPoint x: 310, endPoint y: 113, distance: 44.1
click at [310, 113] on div "997,704.6806 USDT-TRC20 ($997,807.67)" at bounding box center [336, 113] width 136 height 13
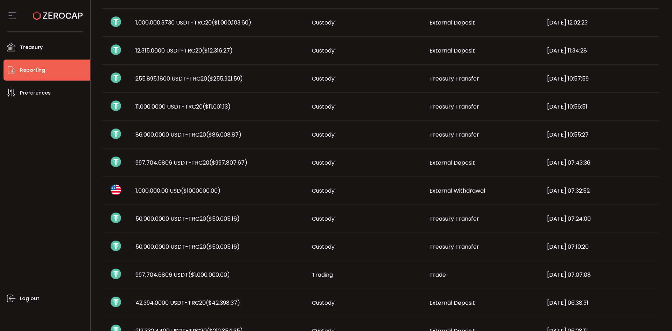
scroll to position [216, 0]
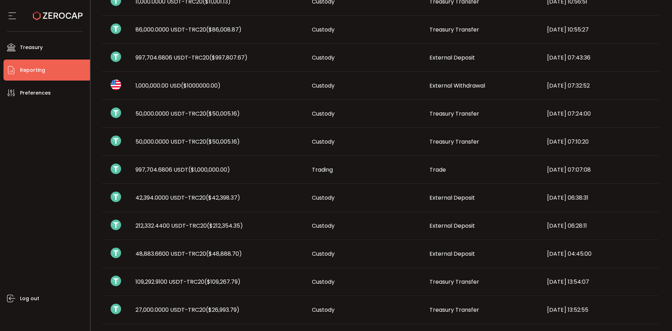
click at [176, 173] on span "997,704.6806 USDT ($1,000,000.00)" at bounding box center [182, 169] width 94 height 8
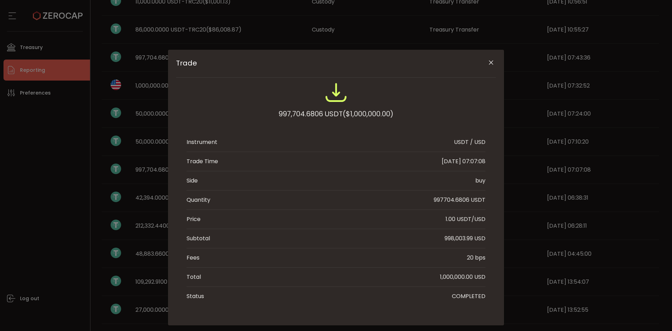
click at [446, 237] on div "998,003.99 USD" at bounding box center [464, 238] width 41 height 8
click at [26, 181] on div "Trade 997,704.6806 USDT ($1,000,000.00) Instrument USDT / USD Trade Time 2025-0…" at bounding box center [336, 165] width 672 height 331
click at [458, 196] on div "997704.6806 USDT" at bounding box center [460, 200] width 52 height 8
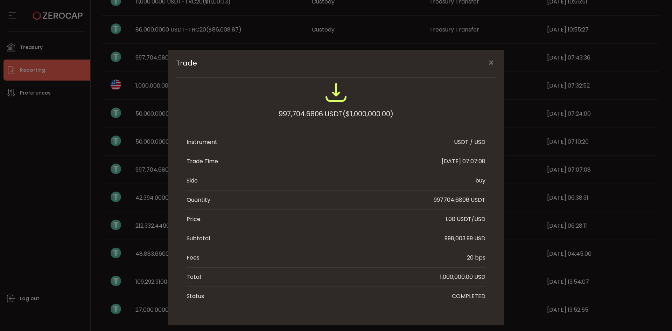
click at [85, 186] on div "Trade 997,704.6806 USDT ($1,000,000.00) Instrument USDT / USD Trade Time 2025-0…" at bounding box center [336, 165] width 672 height 331
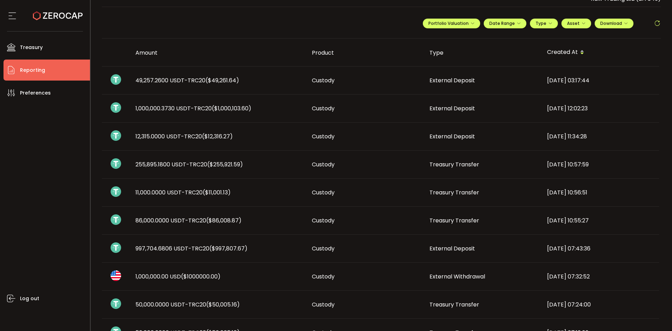
scroll to position [0, 0]
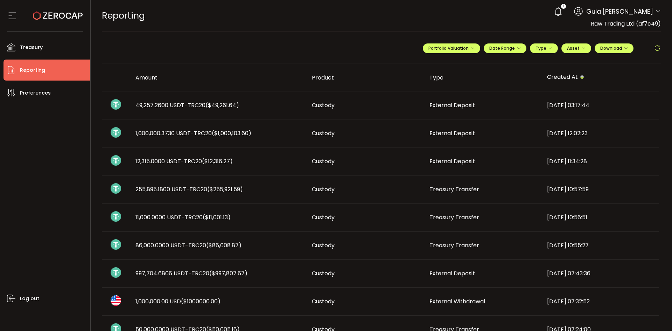
click at [171, 137] on span "1,000,000.3730 USDT-TRC20 ($1,000,103.60)" at bounding box center [193, 133] width 116 height 8
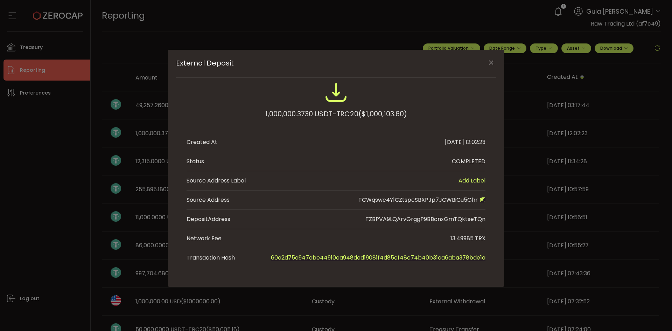
click at [50, 190] on div "External Deposit 1,000,000.3730 USDT-TRC20 ($1,000,103.60) Created At 2025-08-2…" at bounding box center [336, 165] width 672 height 331
click at [43, 190] on div "External Deposit 1,000,000.3730 USDT-TRC20 ($1,000,103.60) Created At 2025-08-2…" at bounding box center [336, 165] width 672 height 331
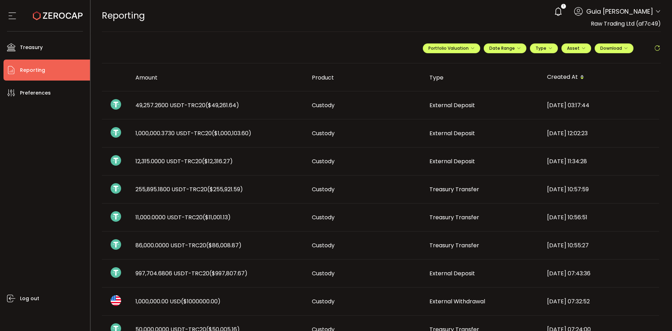
drag, startPoint x: 173, startPoint y: 109, endPoint x: 145, endPoint y: 111, distance: 28.7
click at [145, 110] on td "49,257.2600 USDT-TRC20 ($49,261.64)" at bounding box center [218, 105] width 176 height 28
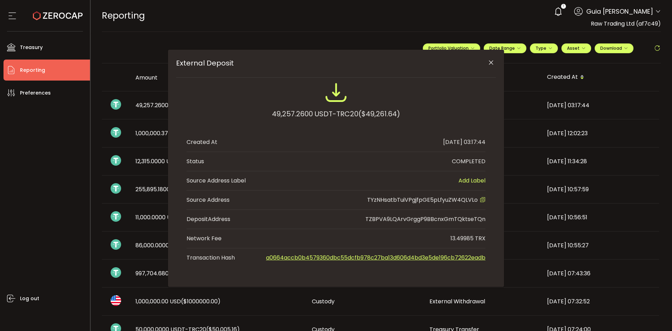
click at [147, 160] on div "**********" at bounding box center [382, 165] width 582 height 331
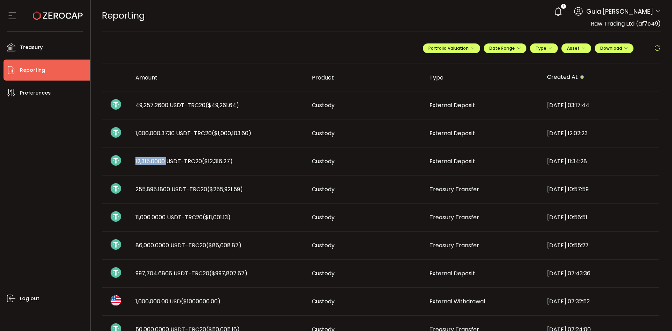
click at [147, 161] on span "12,315.0000 USDT-TRC20 ($12,316.27)" at bounding box center [183, 161] width 97 height 8
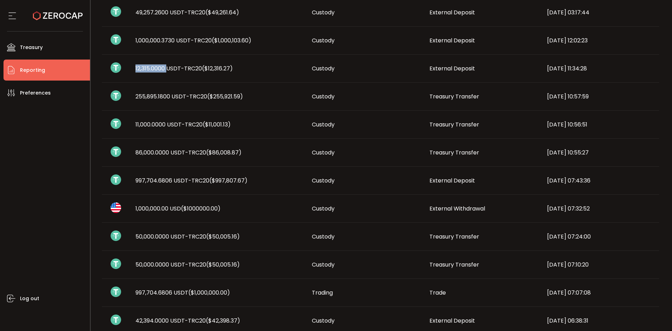
scroll to position [105, 0]
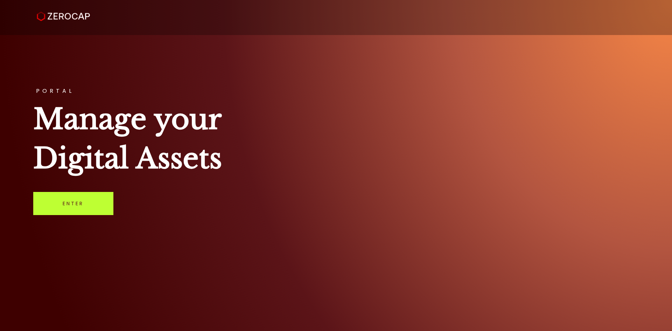
click at [73, 213] on link "Enter" at bounding box center [73, 203] width 80 height 23
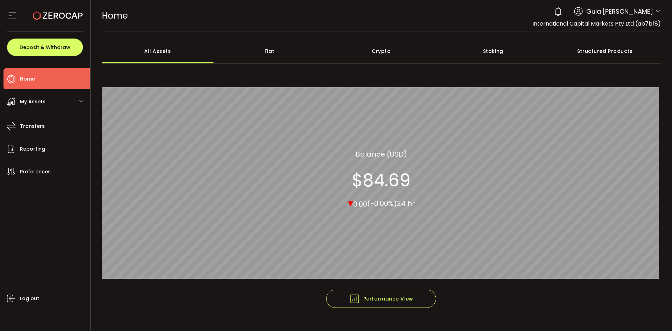
click at [643, 12] on span "Guia [PERSON_NAME]" at bounding box center [619, 11] width 67 height 9
click at [655, 10] on icon at bounding box center [658, 12] width 6 height 6
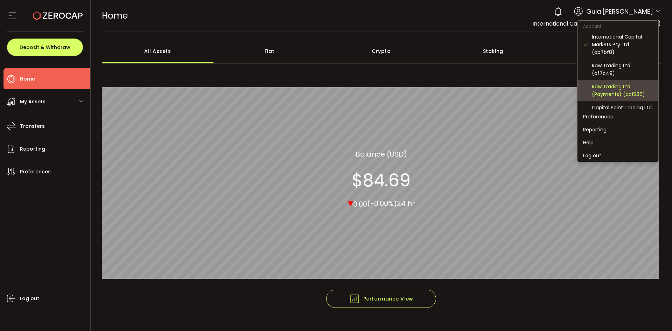
click at [639, 91] on div "Raw Trading Ltd (Payments) (dcf236)" at bounding box center [622, 90] width 61 height 15
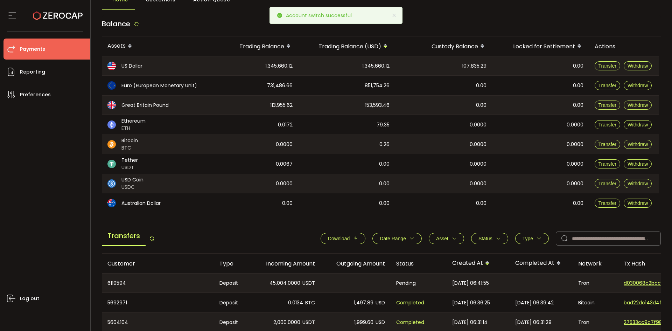
scroll to position [35, 0]
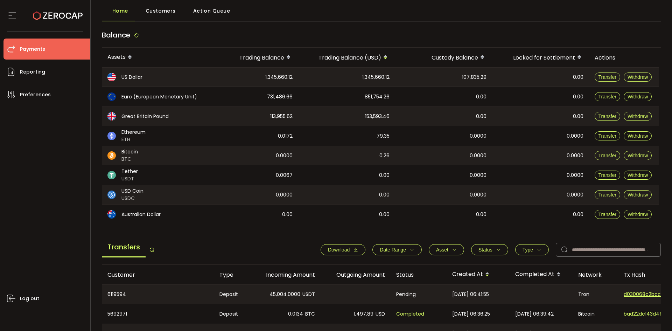
click at [349, 252] on span "Download" at bounding box center [343, 250] width 30 height 6
click at [45, 72] on li "Reporting" at bounding box center [46, 71] width 86 height 21
click at [41, 46] on span "Payments" at bounding box center [32, 49] width 25 height 10
click at [137, 36] on icon at bounding box center [137, 36] width 6 height 6
click at [48, 154] on div "Log out" at bounding box center [46, 215] width 86 height 220
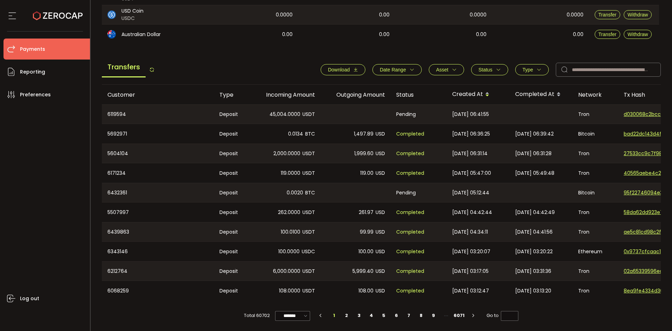
scroll to position [217, 0]
click at [352, 313] on li "2" at bounding box center [346, 315] width 13 height 10
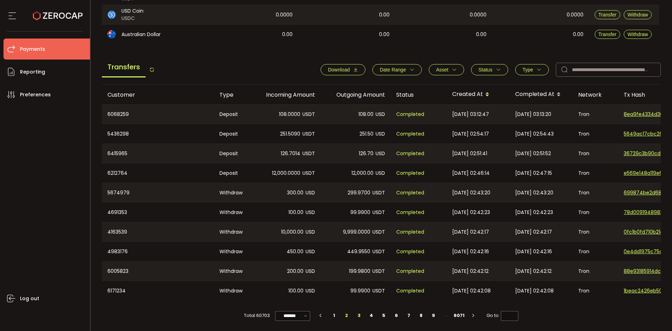
click at [357, 316] on li "3" at bounding box center [359, 315] width 13 height 10
click at [374, 316] on li "4" at bounding box center [371, 315] width 13 height 10
type input "*"
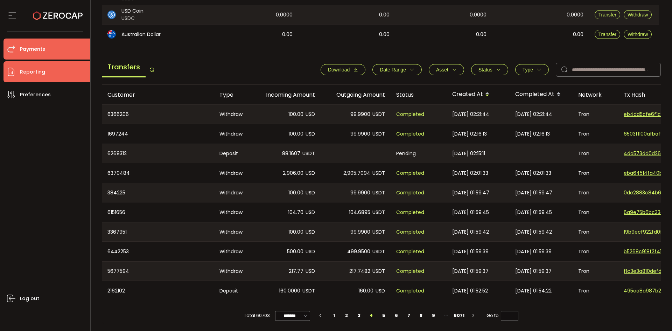
click at [60, 64] on li "Reporting" at bounding box center [46, 71] width 86 height 21
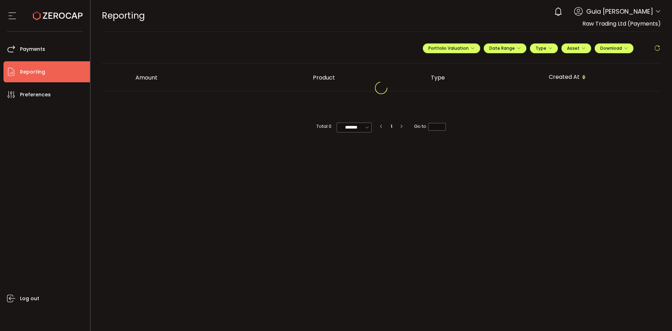
click at [545, 38] on main "**********" at bounding box center [382, 181] width 582 height 299
click at [542, 45] on span "Type" at bounding box center [543, 48] width 17 height 6
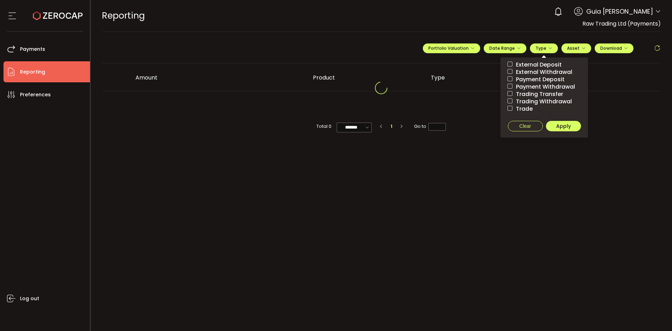
click at [354, 47] on div "**********" at bounding box center [381, 51] width 559 height 24
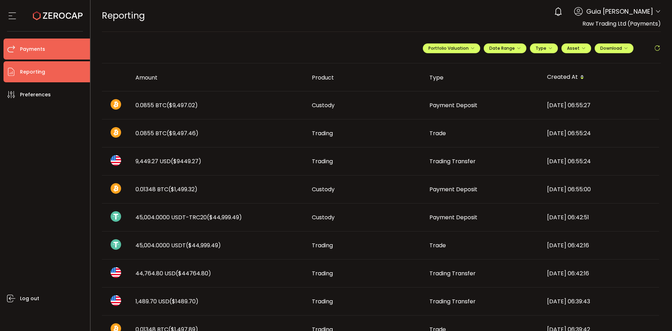
click at [29, 52] on span "Payments" at bounding box center [32, 49] width 25 height 10
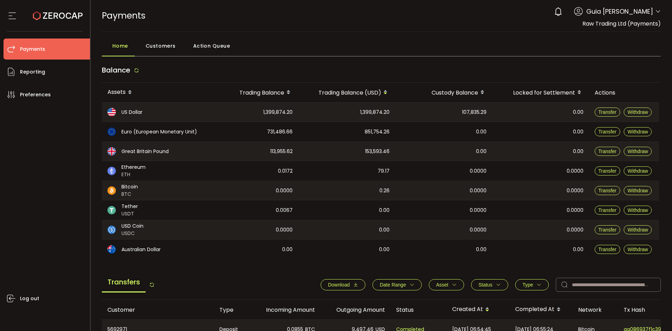
click at [652, 14] on div "0 Guia Camille Valderama Account International Capital Markets Pty Ltd (ab7bf8)…" at bounding box center [605, 11] width 110 height 15
click at [655, 12] on icon at bounding box center [658, 12] width 6 height 6
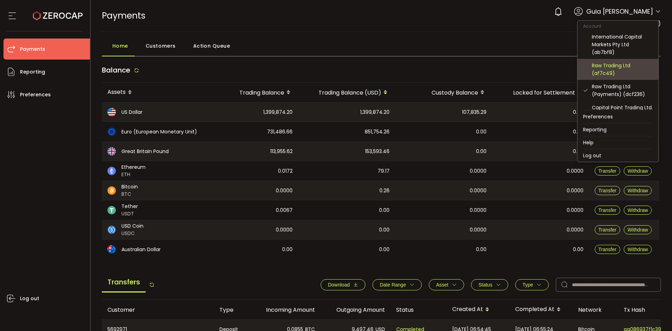
click at [620, 72] on div "Raw Trading Ltd (af7c49)" at bounding box center [622, 69] width 61 height 15
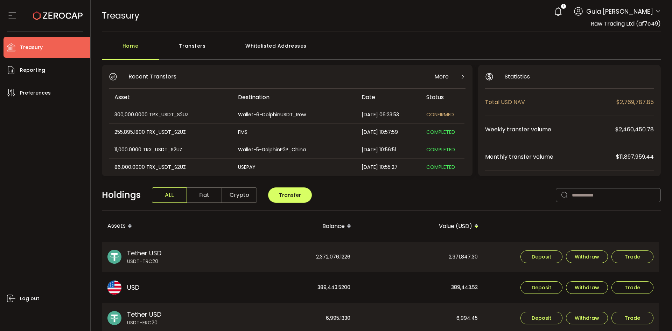
click at [655, 13] on icon at bounding box center [658, 12] width 6 height 6
click at [649, 15] on span "Guia Camille Valderama" at bounding box center [619, 11] width 67 height 9
click at [652, 15] on div "1 Guia Camille Valderama" at bounding box center [605, 11] width 110 height 15
click at [199, 46] on div "Transfers" at bounding box center [192, 49] width 66 height 21
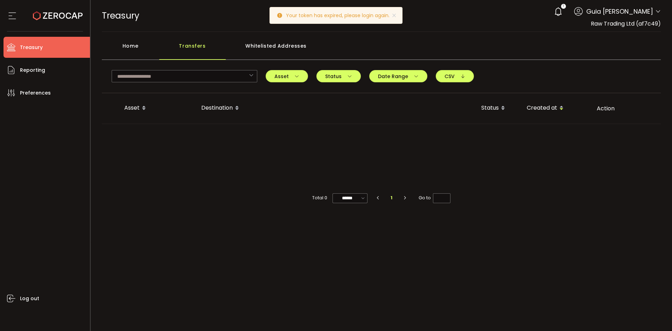
click at [147, 48] on div "Home" at bounding box center [130, 49] width 57 height 21
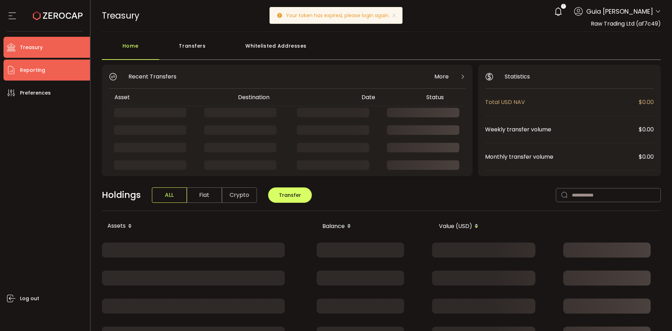
click at [15, 78] on li "Reporting" at bounding box center [46, 69] width 86 height 21
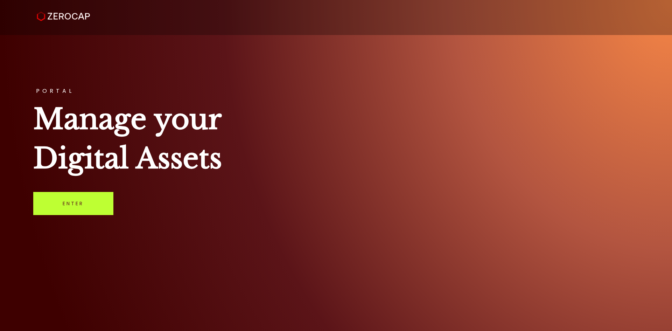
click at [93, 200] on link "Enter" at bounding box center [73, 203] width 80 height 23
